Goal: Check status: Check status

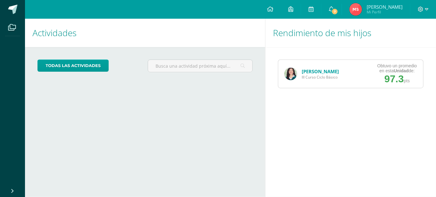
click at [308, 69] on link "[PERSON_NAME]" at bounding box center [320, 71] width 37 height 6
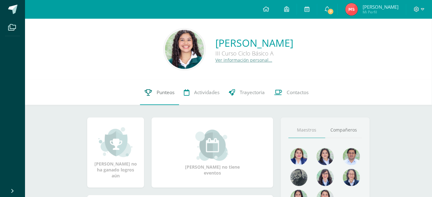
click at [157, 95] on span "Punteos" at bounding box center [166, 92] width 18 height 7
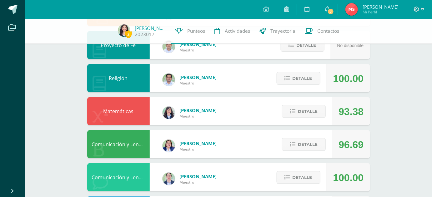
scroll to position [200, 0]
click at [302, 107] on span "Detalle" at bounding box center [308, 112] width 20 height 12
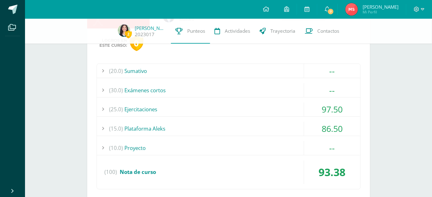
click at [275, 130] on div "(15.0) Plataforma Aleks" at bounding box center [228, 129] width 263 height 14
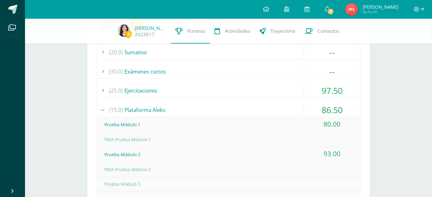
scroll to position [311, 0]
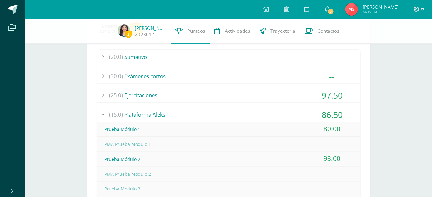
click at [255, 95] on div "(25.0) Ejercitaciones" at bounding box center [228, 96] width 263 height 14
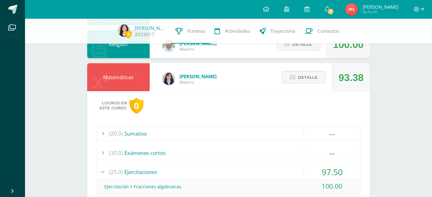
scroll to position [232, 0]
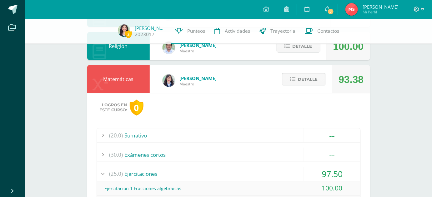
click at [319, 78] on button "Detalle" at bounding box center [304, 79] width 44 height 13
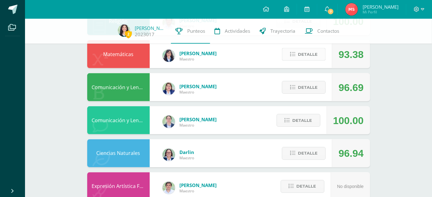
scroll to position [260, 0]
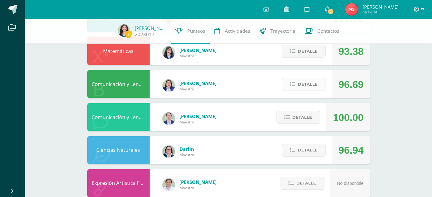
click at [315, 83] on span "Detalle" at bounding box center [308, 85] width 20 height 12
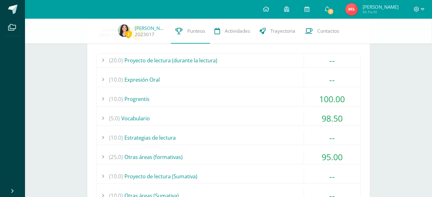
click at [253, 102] on div "(10.0) Progrentis" at bounding box center [228, 99] width 263 height 14
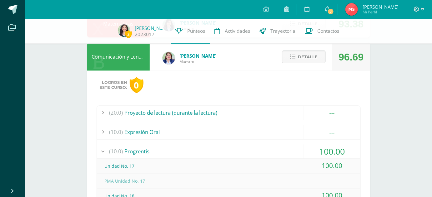
scroll to position [290, 0]
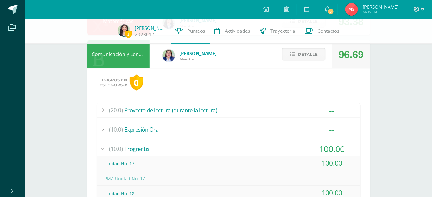
click at [302, 51] on span "Detalle" at bounding box center [308, 55] width 20 height 12
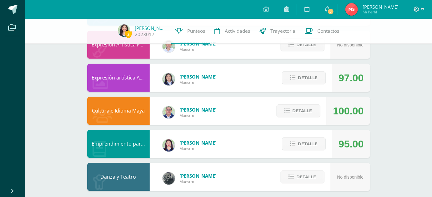
scroll to position [405, 0]
